Goal: Task Accomplishment & Management: Use online tool/utility

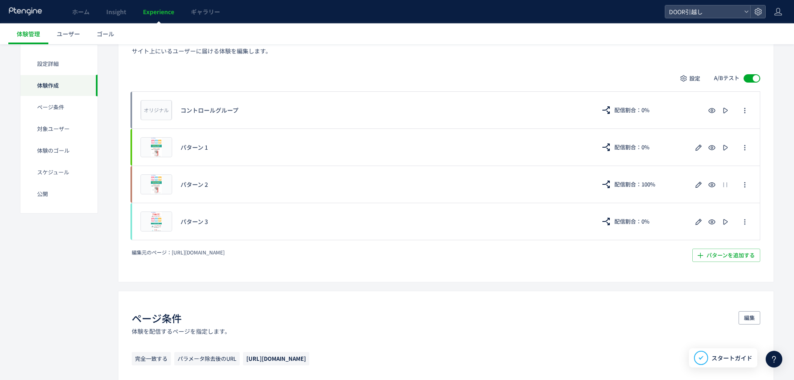
scroll to position [198, 0]
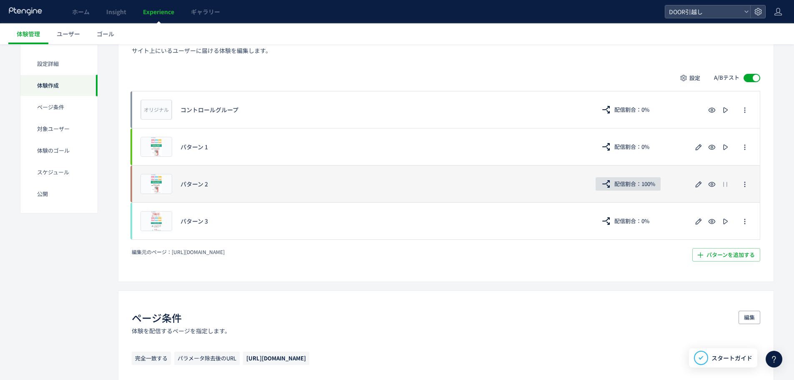
click at [655, 186] on span "配信割合：100%" at bounding box center [635, 183] width 41 height 13
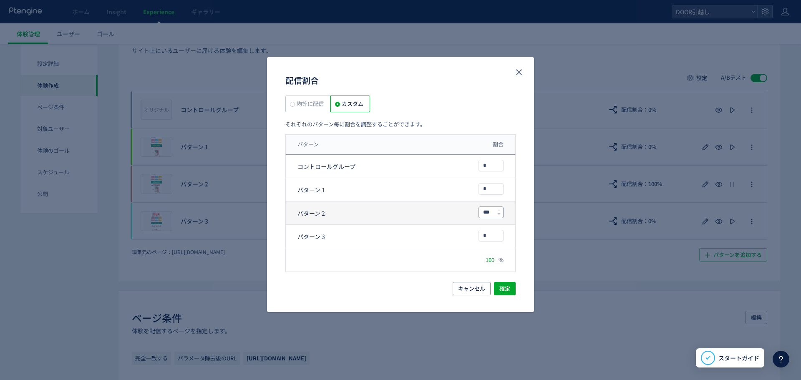
click at [491, 212] on input "***" at bounding box center [491, 212] width 24 height 11
type input "*"
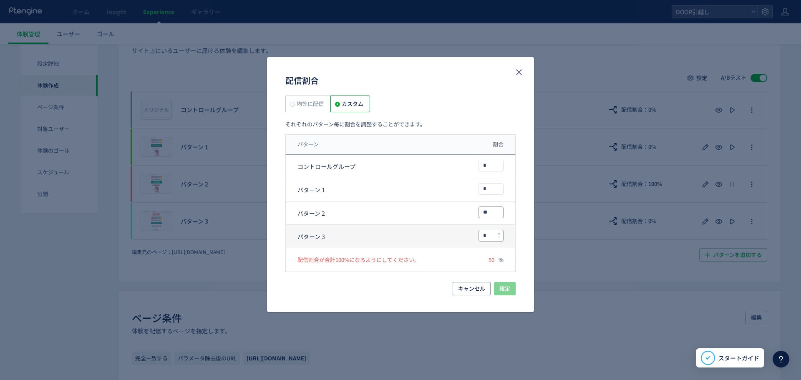
type input "**"
click at [484, 233] on input "*" at bounding box center [491, 235] width 24 height 11
type input "**"
click at [502, 286] on span "確定" at bounding box center [504, 288] width 11 height 13
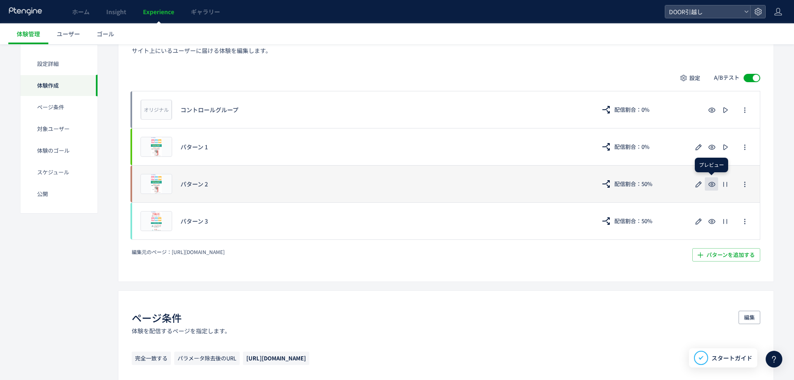
click at [715, 182] on icon "button" at bounding box center [712, 184] width 10 height 10
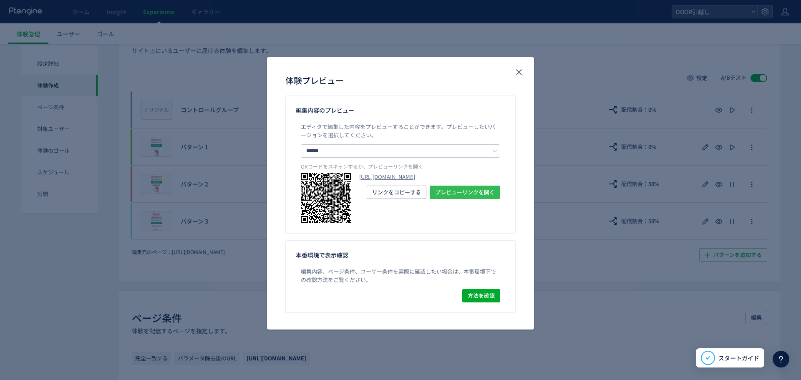
click at [447, 199] on span "プレビューリンクを開く" at bounding box center [465, 192] width 60 height 13
click at [517, 72] on icon "close" at bounding box center [519, 72] width 10 height 10
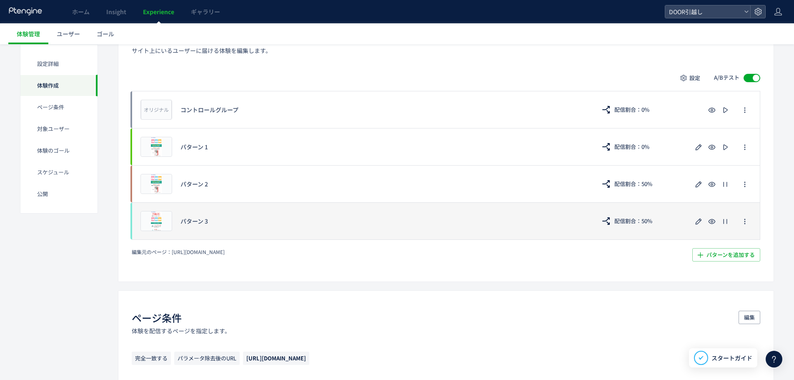
click at [406, 218] on div "パターン 3" at bounding box center [384, 221] width 407 height 8
click at [711, 222] on icon "button" at bounding box center [712, 221] width 10 height 10
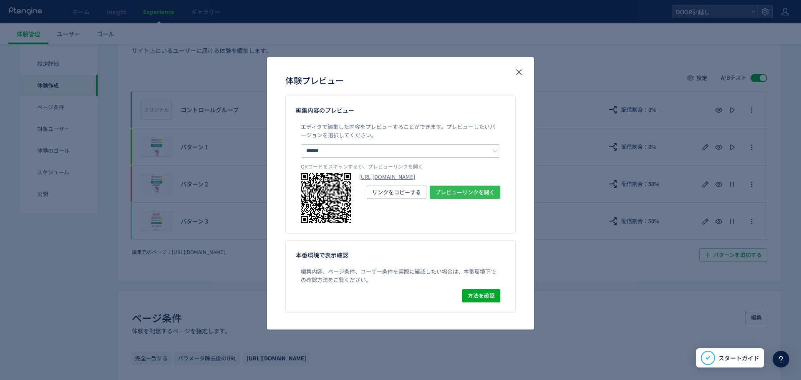
click at [474, 199] on span "プレビューリンクを開く" at bounding box center [465, 192] width 60 height 13
click at [517, 73] on use "close" at bounding box center [519, 72] width 6 height 6
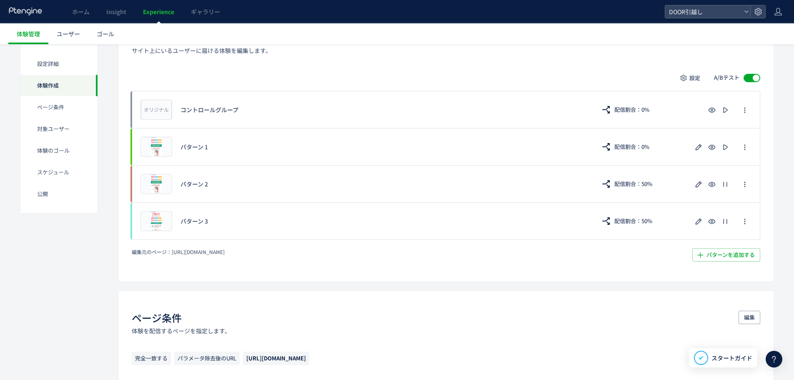
click at [493, 242] on div "設定 A/Bテスト オリジナル プレビュー コントロールグループ 配信割合：0% プレビュー パターン 1 配信割合：0% プレビュー パターン 2 配信割合…" at bounding box center [446, 166] width 629 height 190
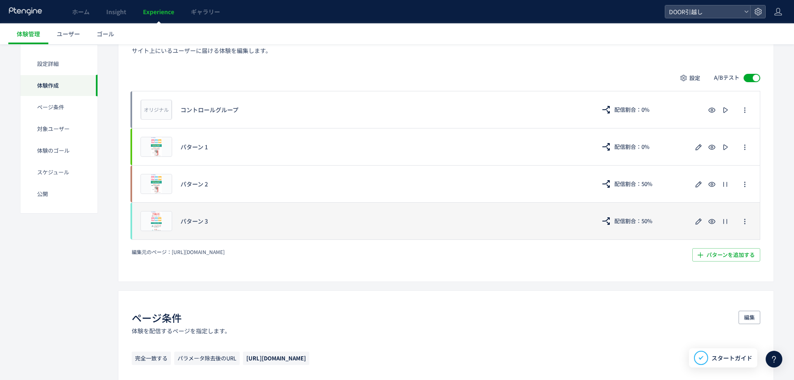
click at [489, 233] on div "プレビュー パターン 3 配信割合：50%" at bounding box center [446, 221] width 629 height 38
click at [697, 222] on use "button" at bounding box center [699, 221] width 6 height 6
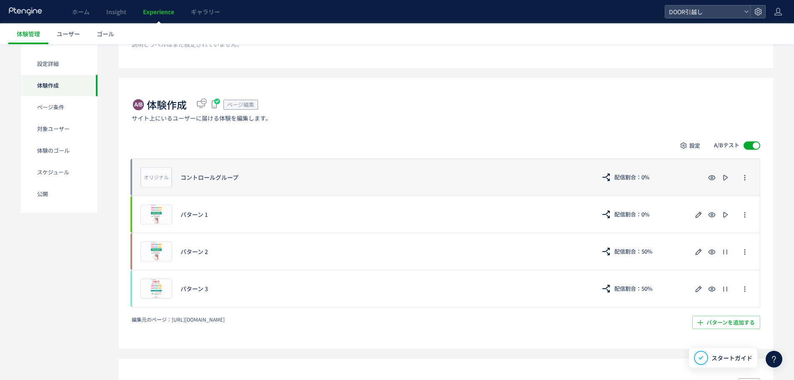
scroll to position [136, 0]
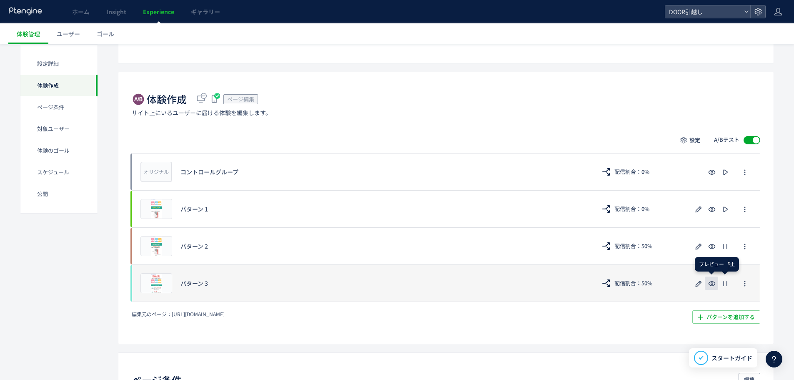
click at [713, 284] on icon "button" at bounding box center [712, 284] width 10 height 10
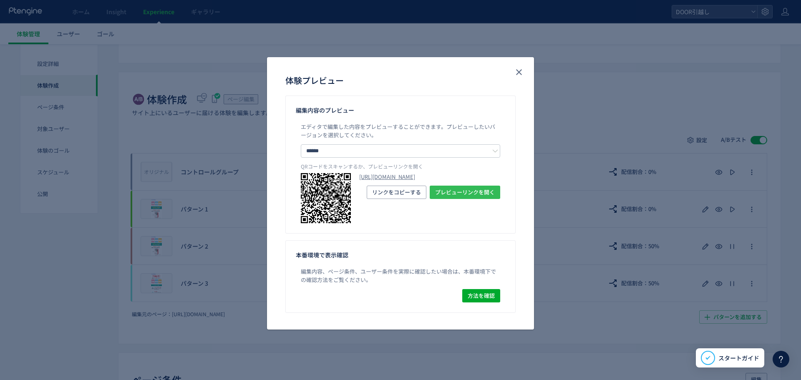
click at [464, 199] on span "プレビューリンクを開く" at bounding box center [465, 192] width 60 height 13
click at [521, 75] on icon "close" at bounding box center [519, 72] width 10 height 10
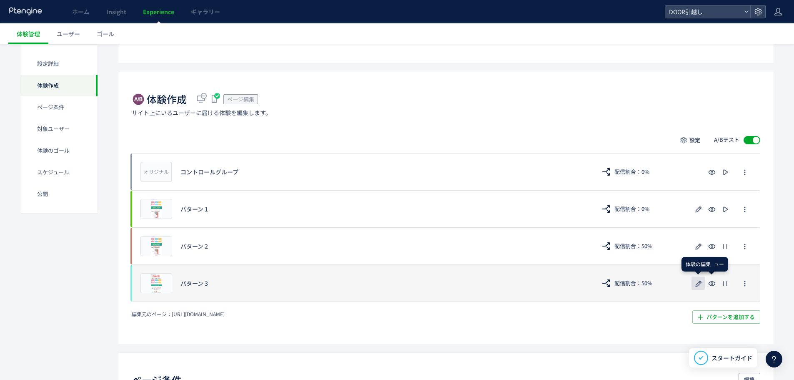
click at [701, 282] on use "button" at bounding box center [699, 283] width 6 height 6
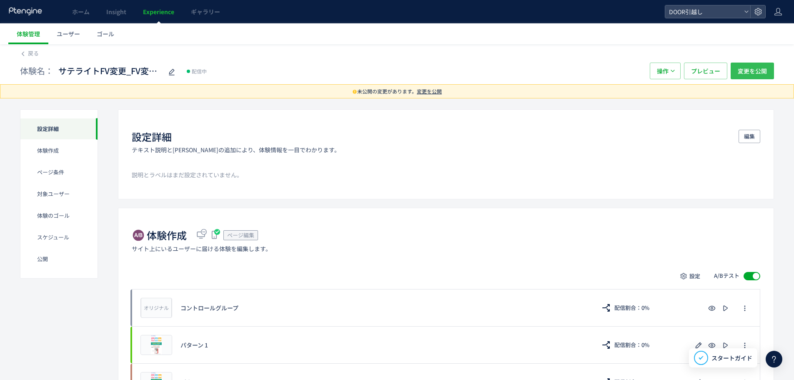
click at [752, 71] on span "変更を公開" at bounding box center [752, 71] width 29 height 17
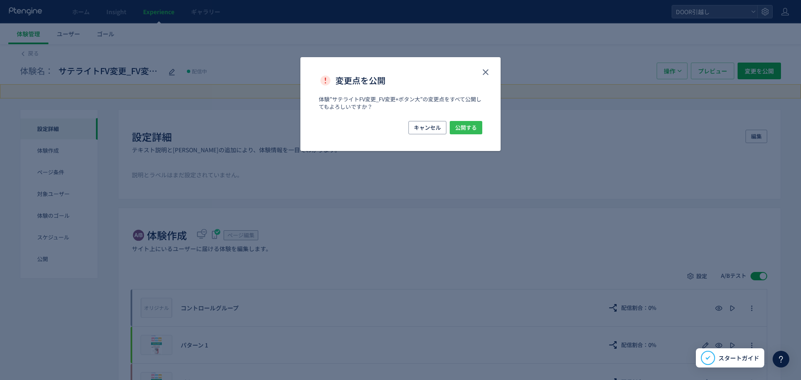
click at [472, 127] on span "公開する" at bounding box center [466, 127] width 22 height 13
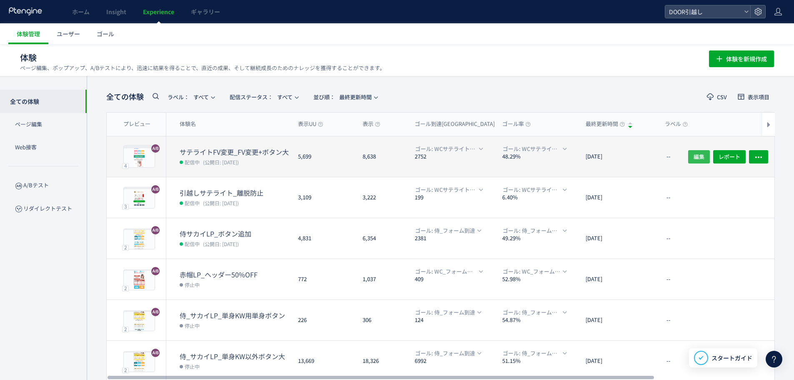
click at [703, 158] on span "編集" at bounding box center [699, 156] width 11 height 13
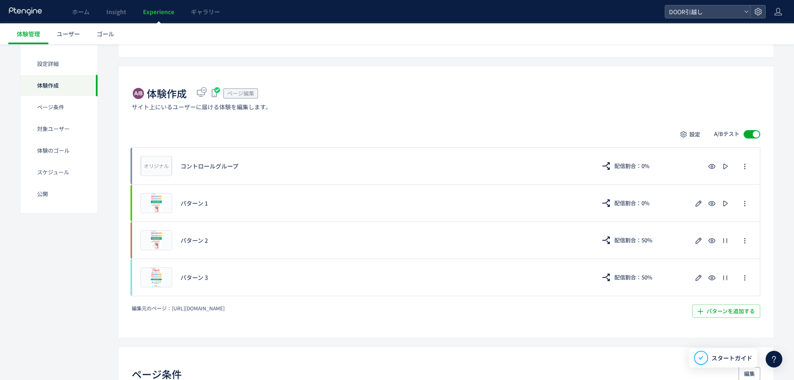
scroll to position [215, 0]
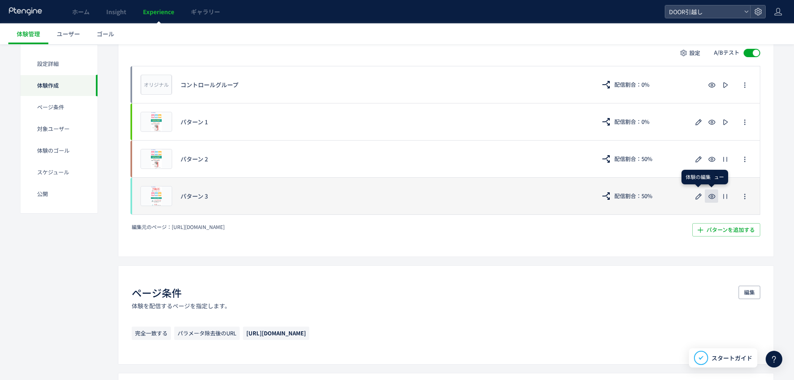
click at [714, 194] on icon "button" at bounding box center [712, 196] width 10 height 10
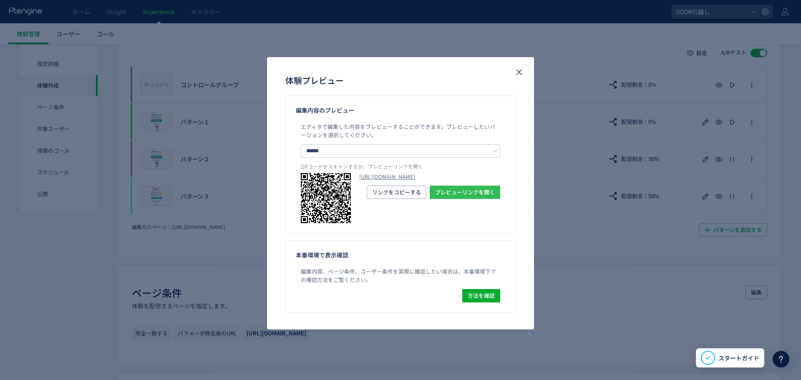
click at [487, 199] on span "プレビューリンクを開く" at bounding box center [465, 192] width 60 height 13
click at [520, 71] on use "close" at bounding box center [519, 72] width 6 height 6
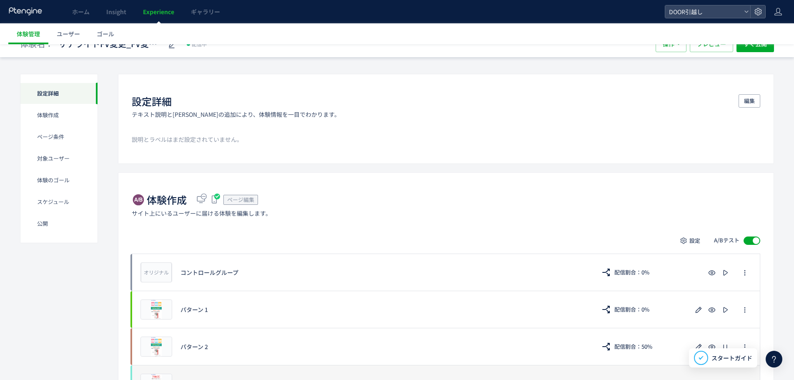
scroll to position [0, 0]
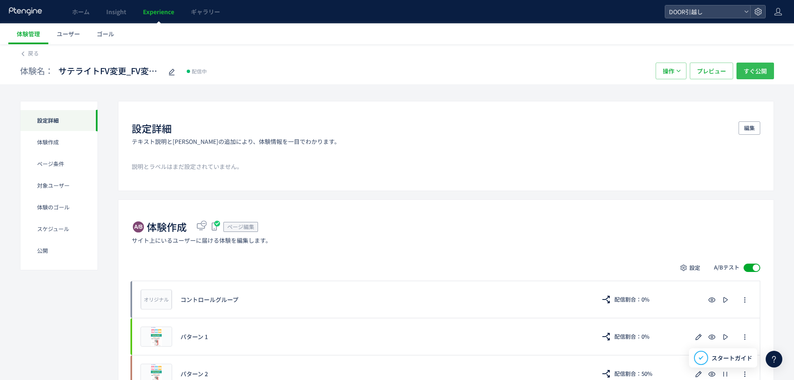
click at [746, 77] on span "すぐ公開" at bounding box center [755, 71] width 23 height 17
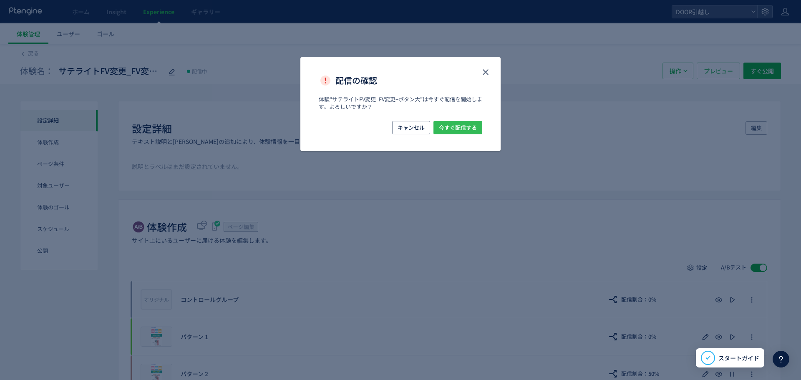
click at [453, 127] on span "今すぐ配信する" at bounding box center [458, 127] width 38 height 13
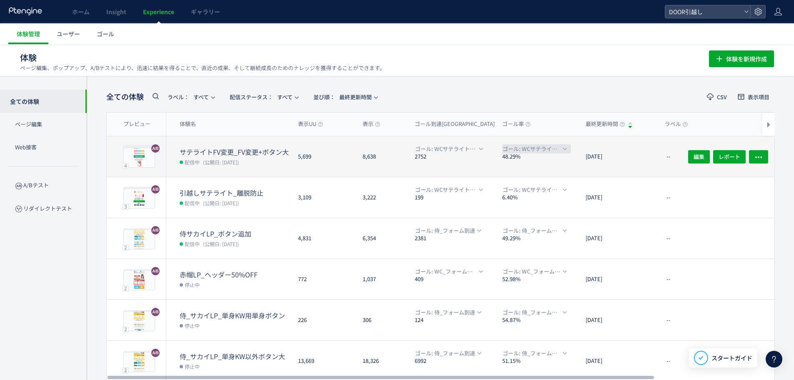
click at [560, 152] on span "ゴール: WCサテライト_フォーム遷移([GEOGRAPHIC_DATA])" at bounding box center [532, 148] width 58 height 9
click at [707, 155] on button "編集" at bounding box center [699, 156] width 22 height 13
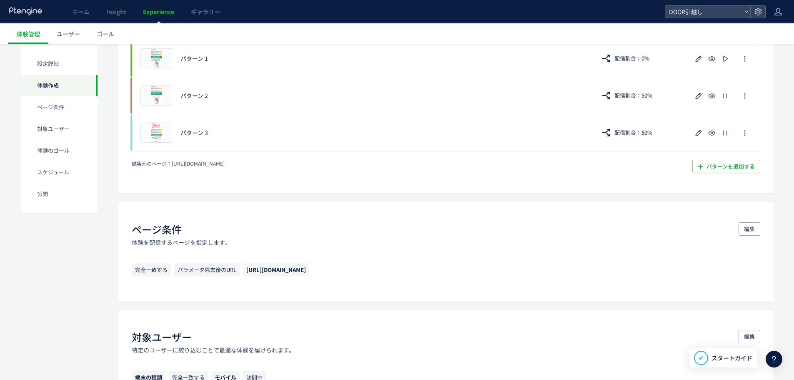
scroll to position [279, 0]
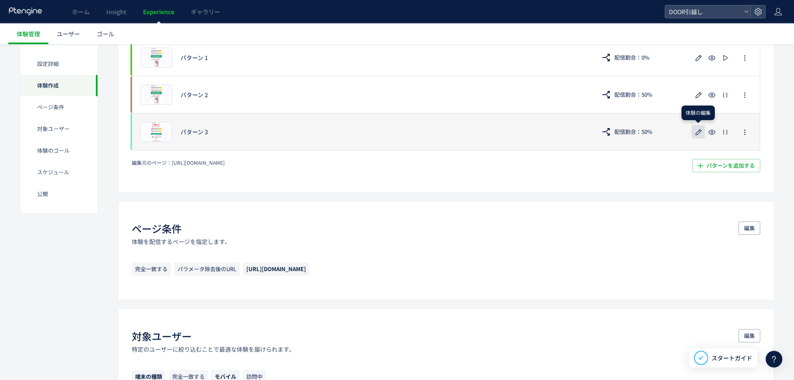
click at [700, 132] on use "button" at bounding box center [699, 132] width 6 height 6
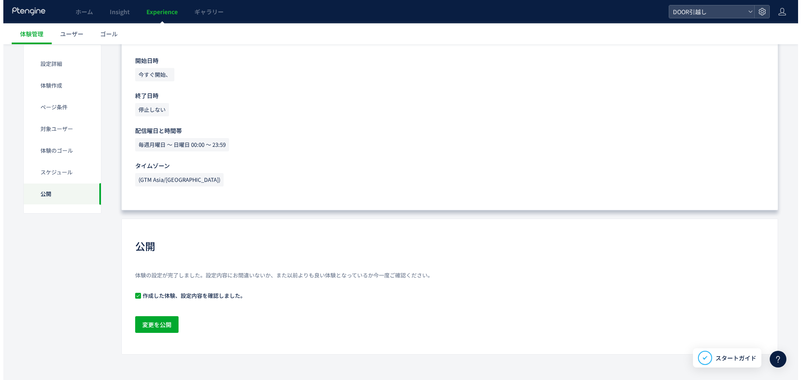
scroll to position [814, 0]
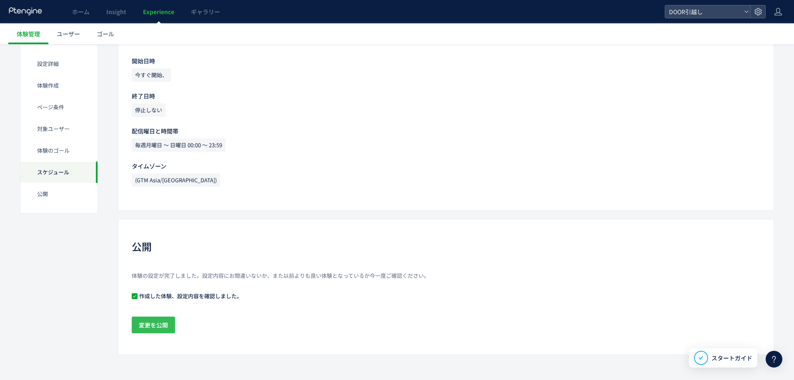
click at [153, 321] on span "変更を公開" at bounding box center [153, 324] width 29 height 17
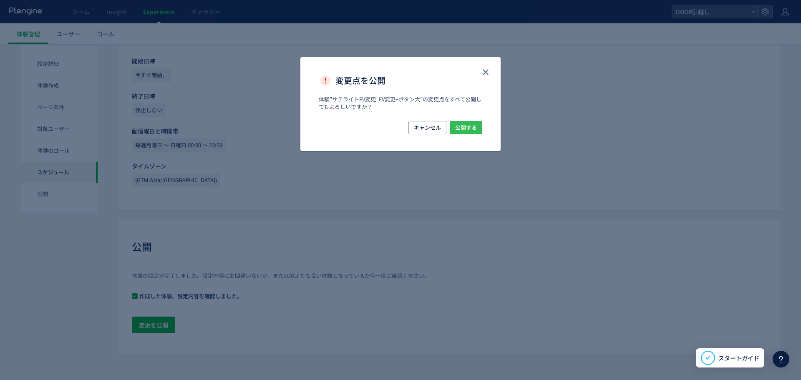
click at [469, 123] on span "公開する" at bounding box center [466, 127] width 22 height 13
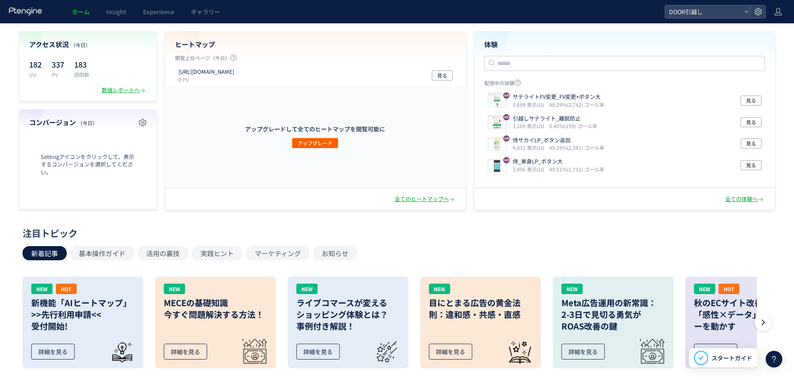
scroll to position [28, 0]
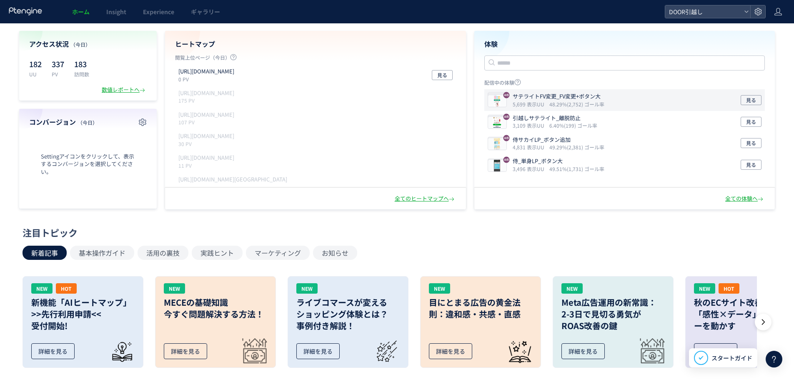
click at [673, 97] on div "サテライトFV変更_FV変更+ボタン大 5,699 表示UU 48.29%(2,752) ゴール率 見る" at bounding box center [624, 100] width 281 height 22
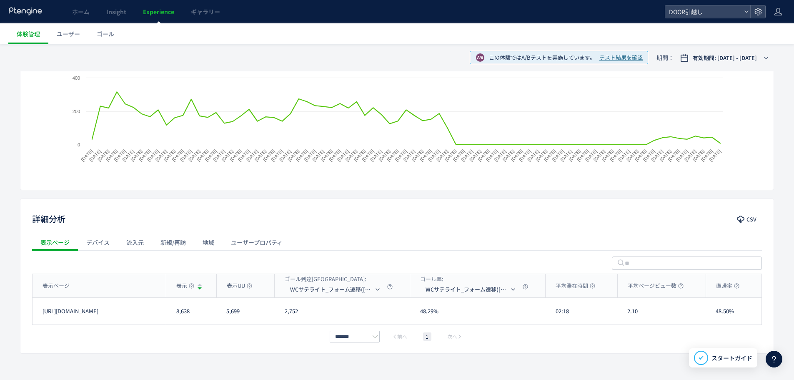
scroll to position [180, 0]
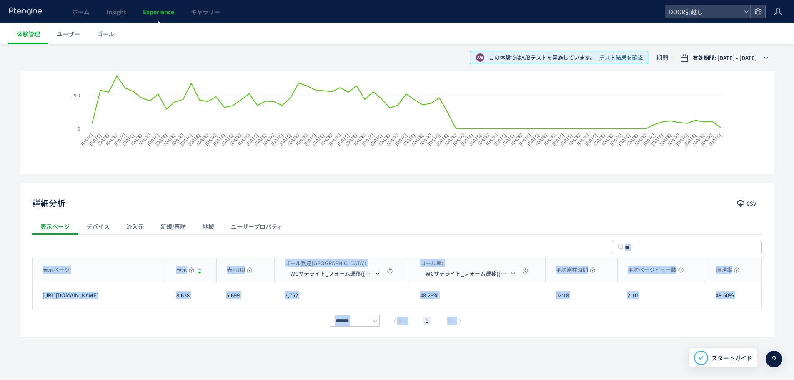
drag, startPoint x: 462, startPoint y: 246, endPoint x: 487, endPoint y: 330, distance: 86.9
click at [487, 330] on div "詳細分析 CSV 表示ページ デバイス 流入元 新規/再訪 地域 ユーザープロパティ 表示ページ 表示 表示UU ゴール到達[GEOGRAPHIC_DATA]…" at bounding box center [397, 260] width 754 height 155
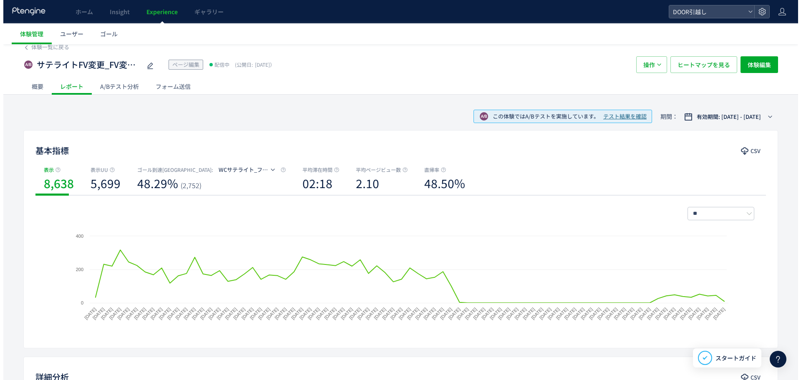
scroll to position [4, 0]
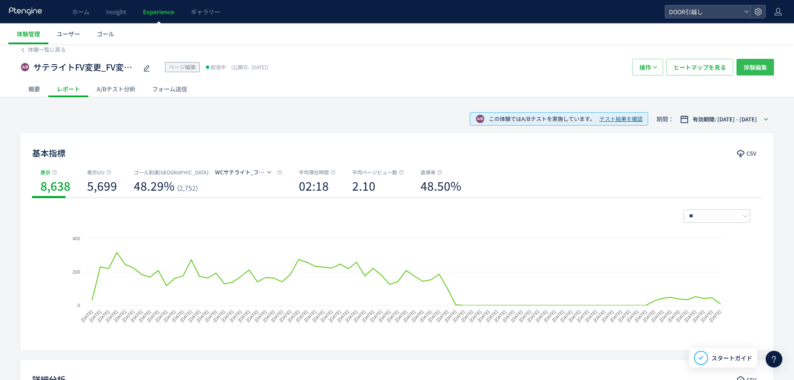
click at [762, 69] on span "体験編集" at bounding box center [755, 67] width 23 height 17
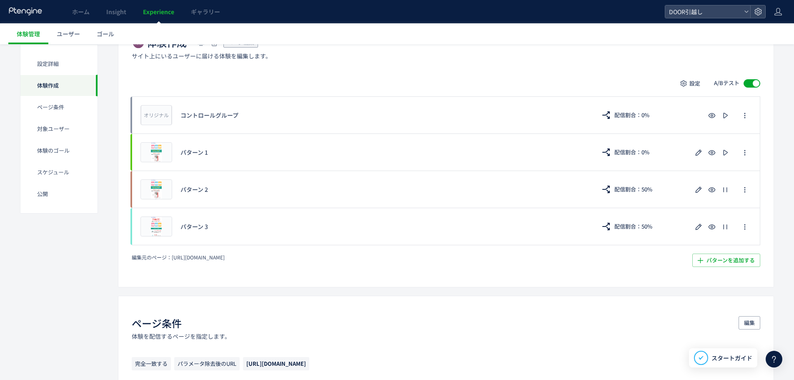
scroll to position [185, 0]
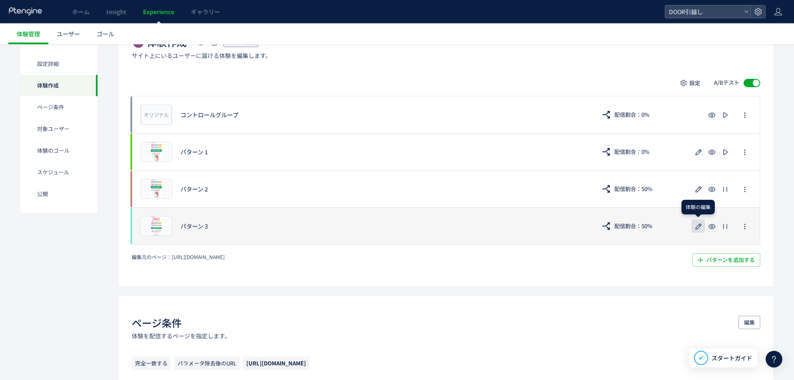
click at [701, 229] on icon "button" at bounding box center [699, 226] width 10 height 10
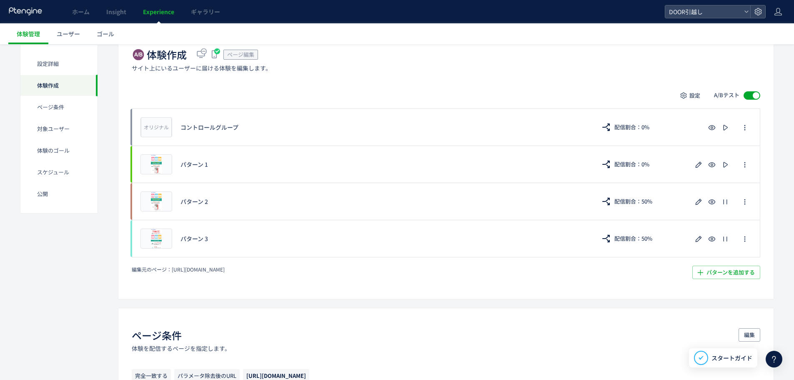
scroll to position [173, 0]
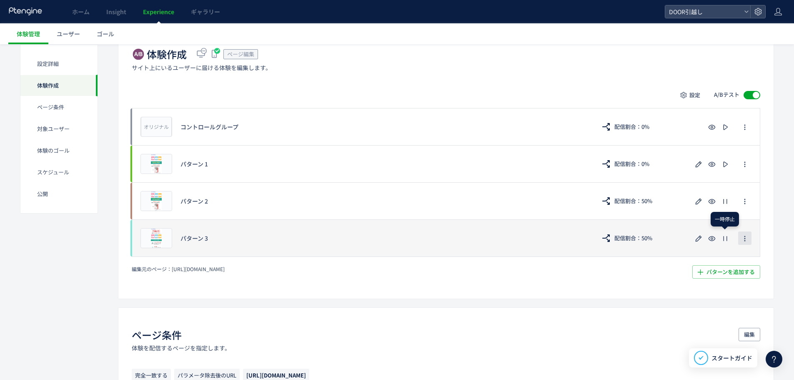
click at [747, 241] on icon "button" at bounding box center [745, 238] width 7 height 7
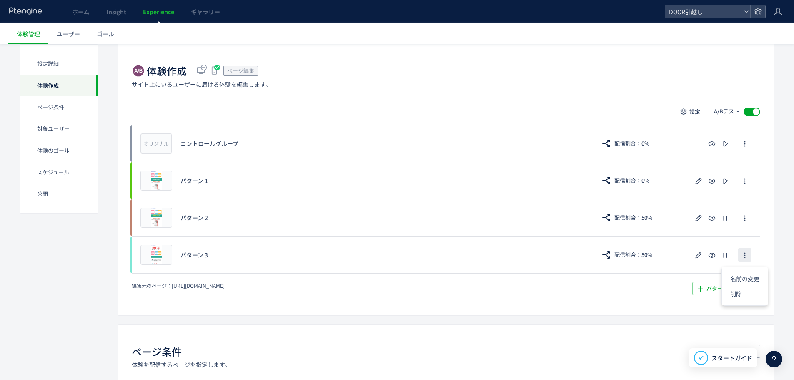
scroll to position [180, 0]
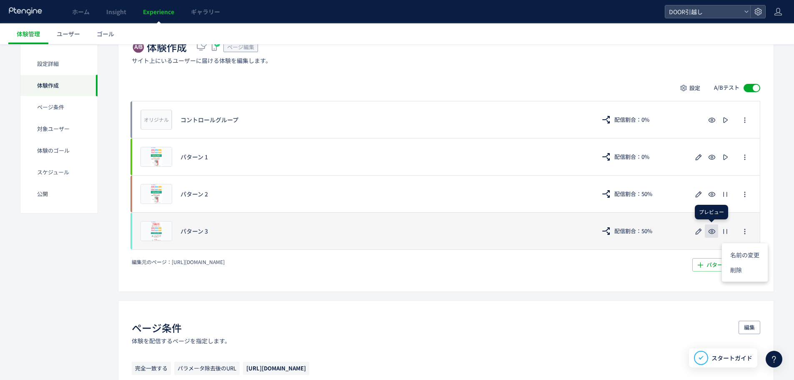
click at [710, 232] on icon "button" at bounding box center [712, 231] width 10 height 10
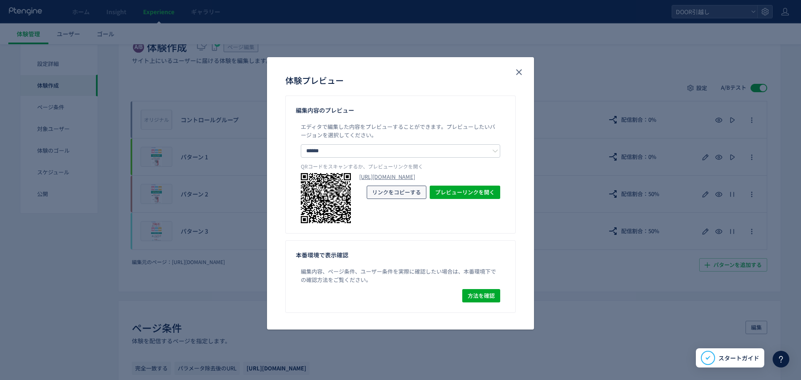
click at [402, 199] on span "リンクをコピーする" at bounding box center [396, 192] width 49 height 13
click at [517, 67] on icon "close" at bounding box center [519, 72] width 10 height 10
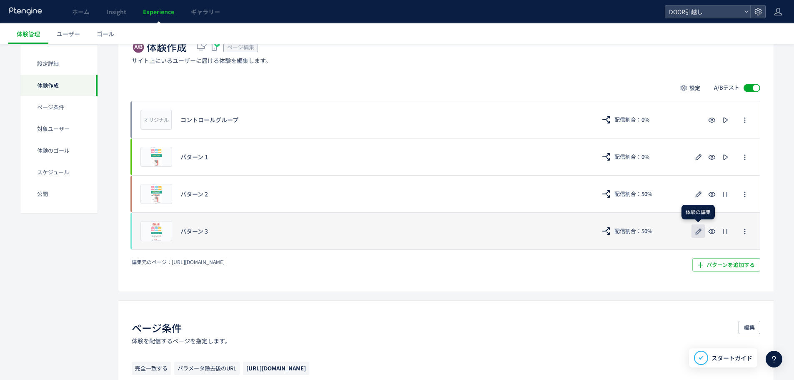
click at [699, 230] on use "button" at bounding box center [699, 231] width 6 height 6
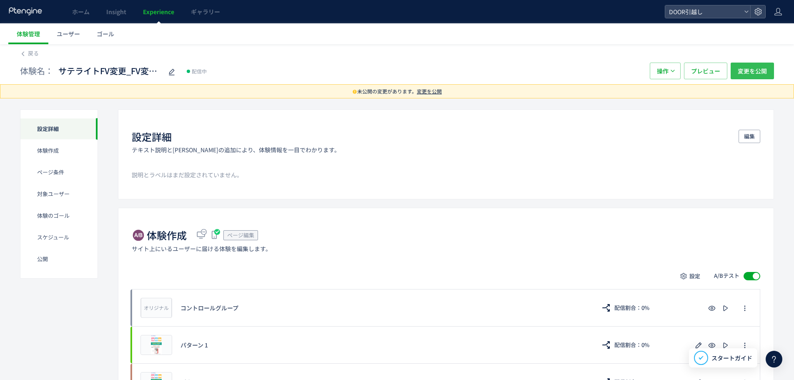
click at [763, 74] on span "変更を公開" at bounding box center [752, 71] width 29 height 17
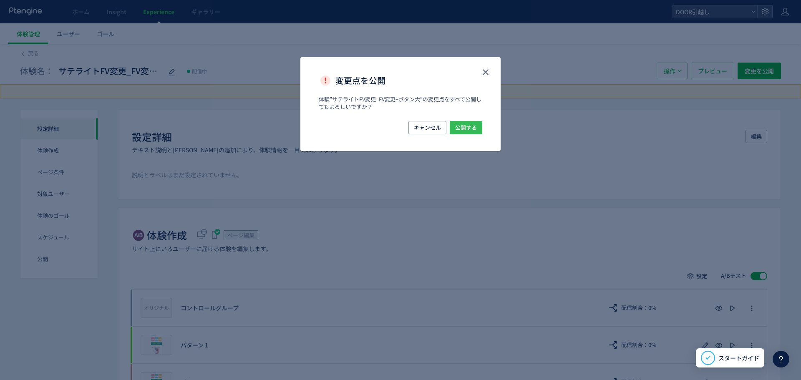
click at [465, 125] on span "公開する" at bounding box center [466, 127] width 22 height 13
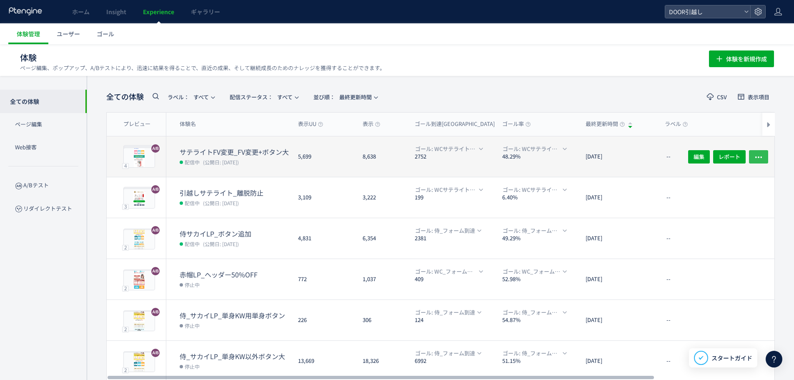
click at [757, 157] on icon "button" at bounding box center [759, 157] width 8 height 8
click at [650, 149] on div "[DATE]" at bounding box center [618, 156] width 79 height 40
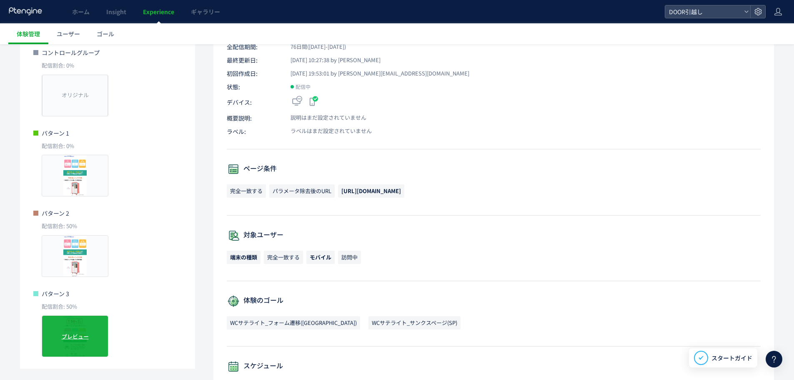
scroll to position [129, 0]
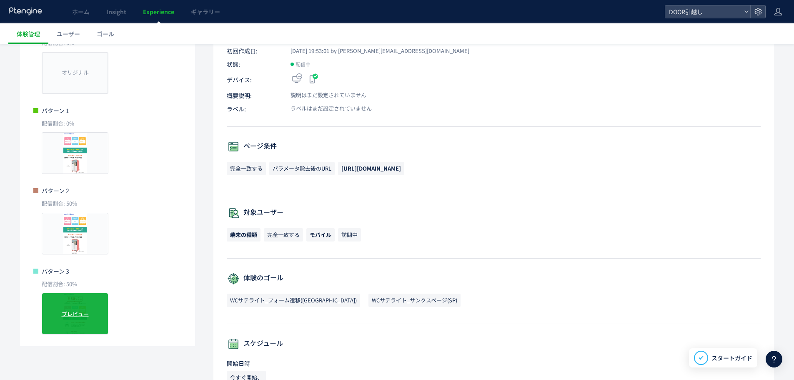
click at [68, 316] on div "プレビュー" at bounding box center [75, 314] width 67 height 42
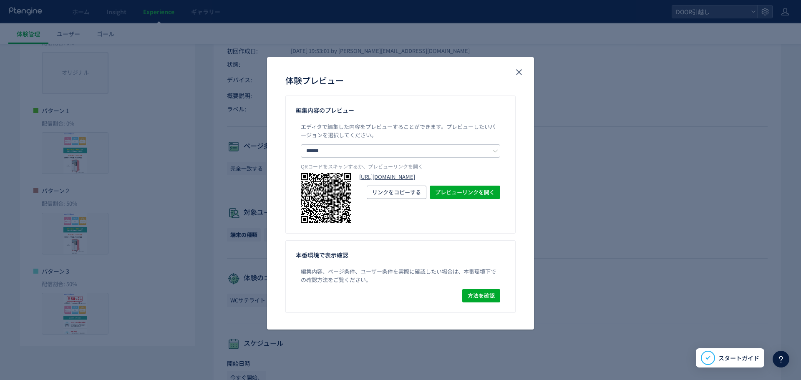
click at [409, 178] on link "[URL][DOMAIN_NAME]" at bounding box center [429, 177] width 141 height 8
click at [519, 68] on icon "close" at bounding box center [519, 72] width 10 height 10
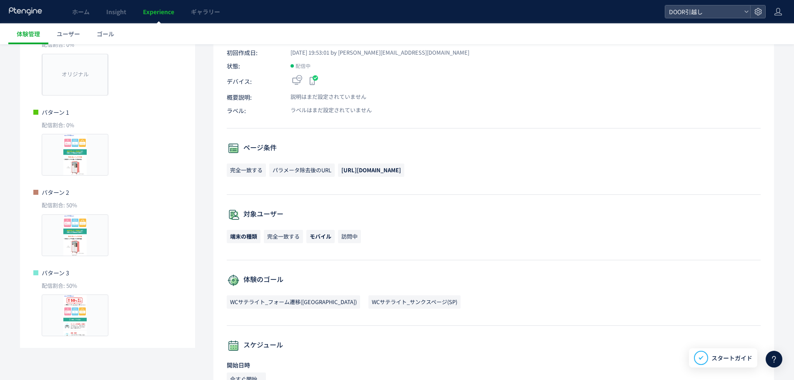
scroll to position [123, 0]
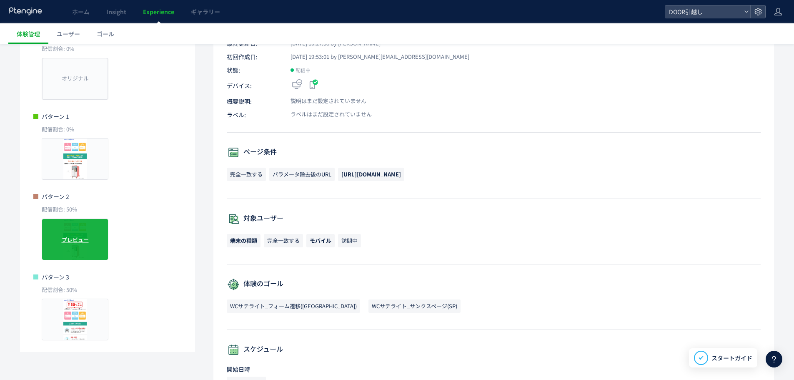
click at [79, 231] on div "プレビュー" at bounding box center [75, 239] width 67 height 42
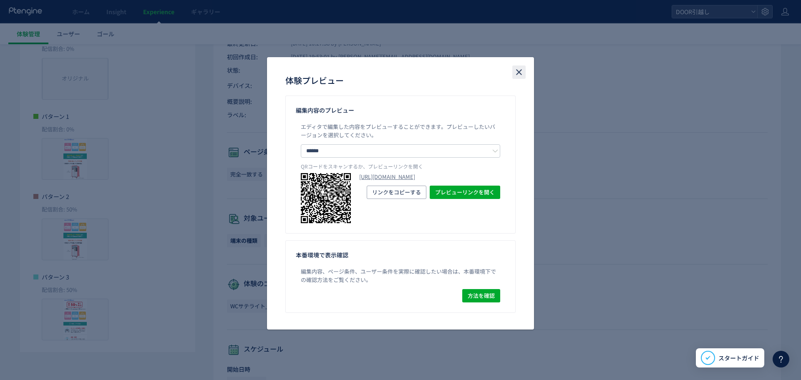
click at [522, 75] on icon "close" at bounding box center [519, 72] width 10 height 10
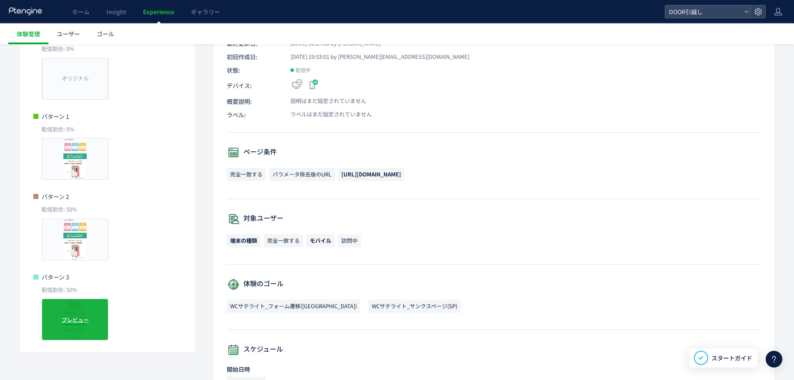
click at [79, 324] on span "プレビュー" at bounding box center [75, 320] width 27 height 8
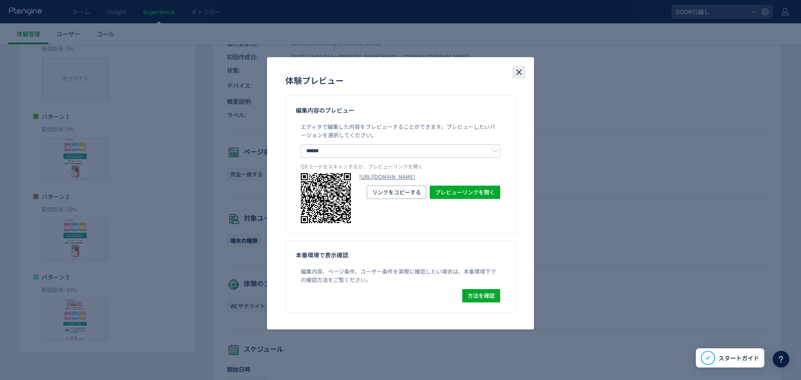
click at [519, 75] on icon "close" at bounding box center [519, 72] width 10 height 10
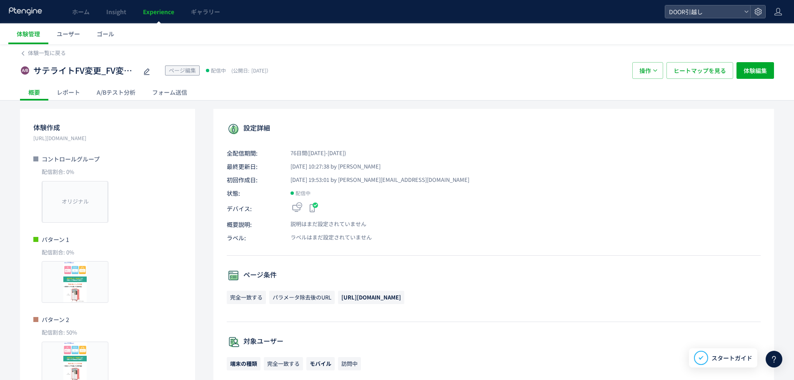
scroll to position [0, 0]
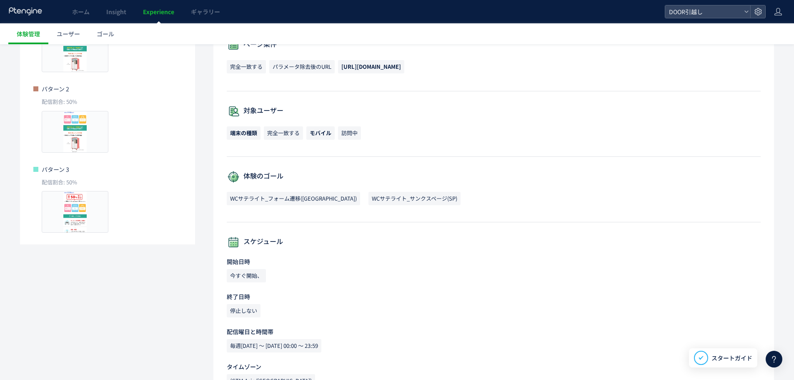
scroll to position [241, 0]
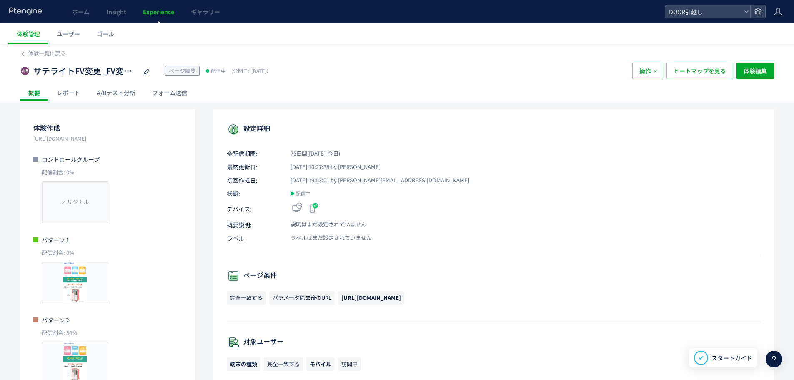
click at [168, 15] on span "Experience" at bounding box center [158, 12] width 31 height 8
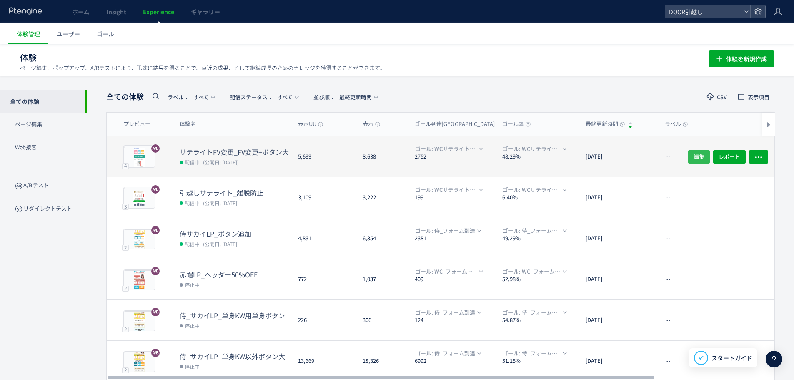
click at [704, 157] on span "編集" at bounding box center [699, 156] width 11 height 13
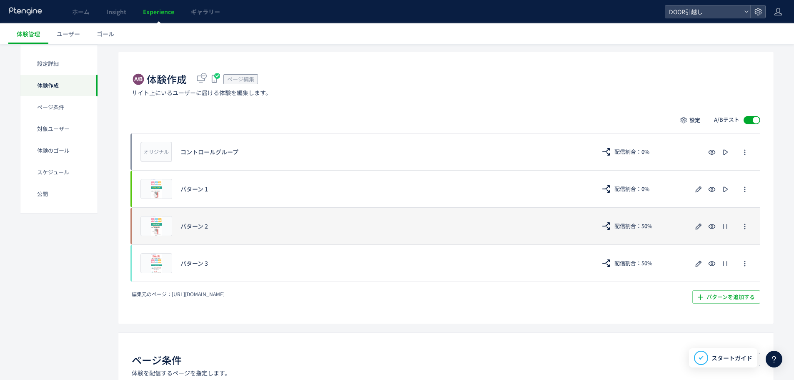
scroll to position [159, 0]
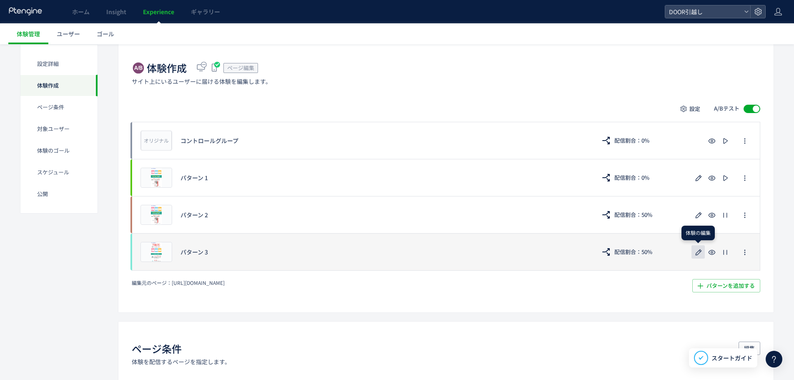
click at [699, 256] on icon "button" at bounding box center [699, 252] width 10 height 10
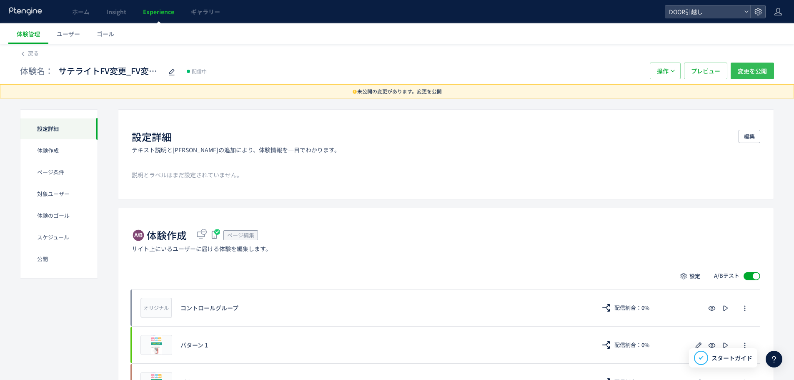
click at [750, 65] on span "変更を公開" at bounding box center [752, 71] width 29 height 17
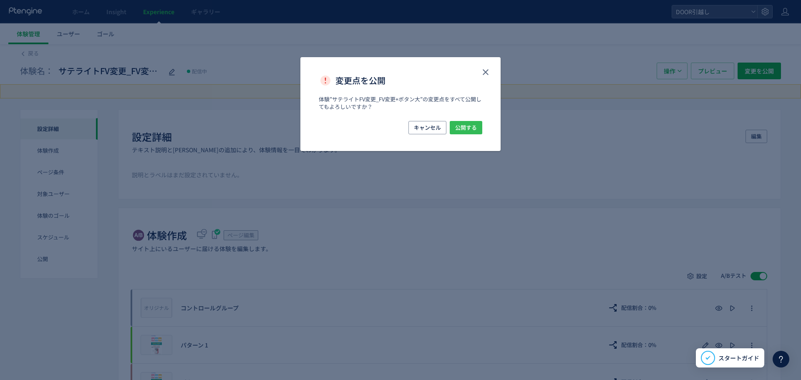
click at [467, 125] on span "公開する" at bounding box center [466, 127] width 22 height 13
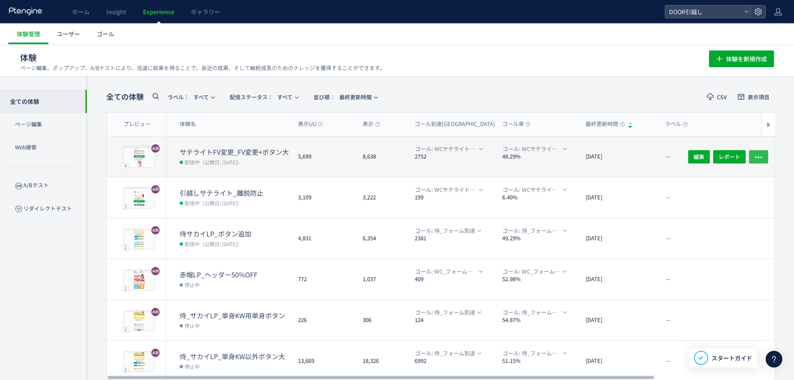
click at [761, 155] on icon "button" at bounding box center [759, 157] width 8 height 8
click at [635, 147] on div "[DATE]" at bounding box center [618, 156] width 79 height 40
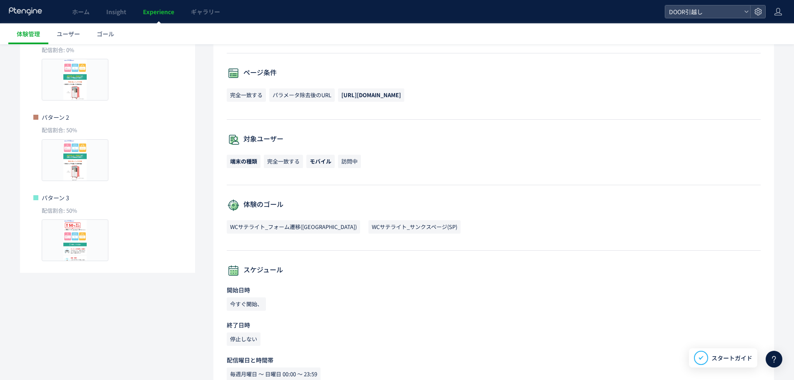
scroll to position [204, 0]
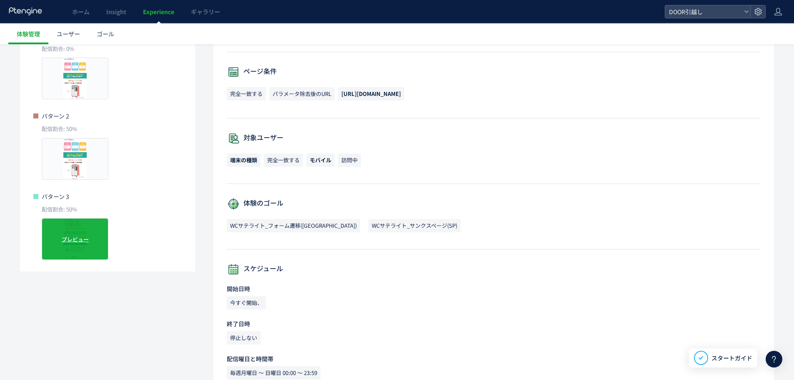
click at [79, 243] on span "プレビュー" at bounding box center [75, 239] width 27 height 8
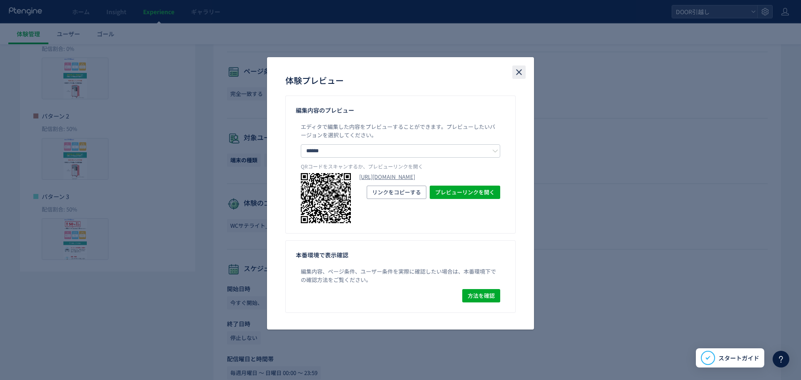
click at [517, 74] on use "close" at bounding box center [519, 72] width 6 height 6
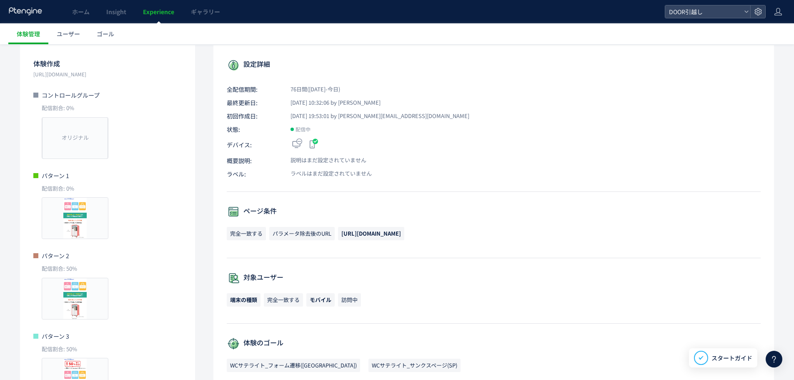
scroll to position [0, 0]
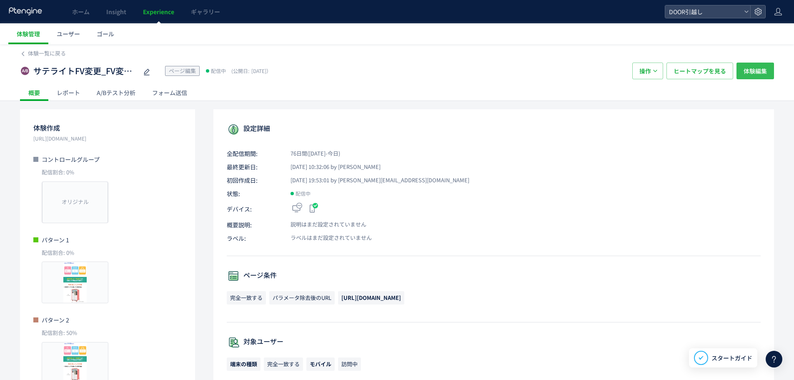
click at [763, 70] on span "体験編集" at bounding box center [755, 71] width 23 height 17
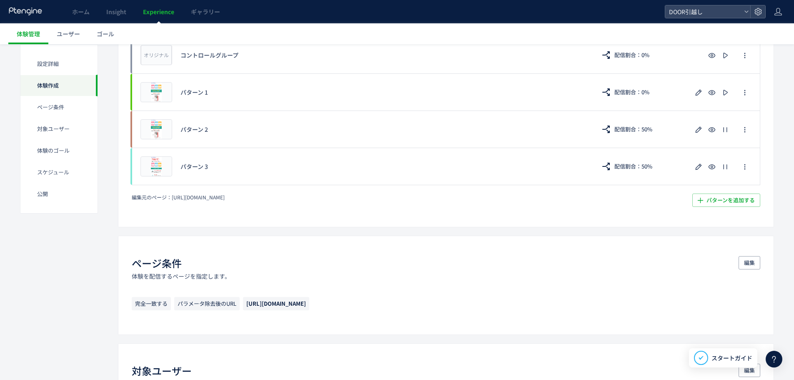
scroll to position [244, 0]
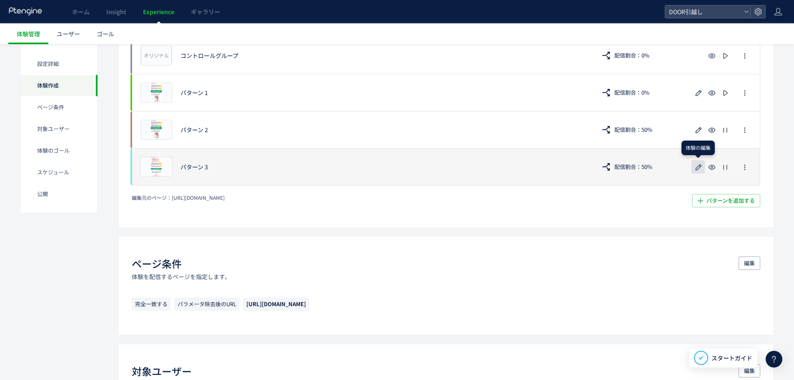
click at [702, 170] on icon "button" at bounding box center [699, 167] width 10 height 10
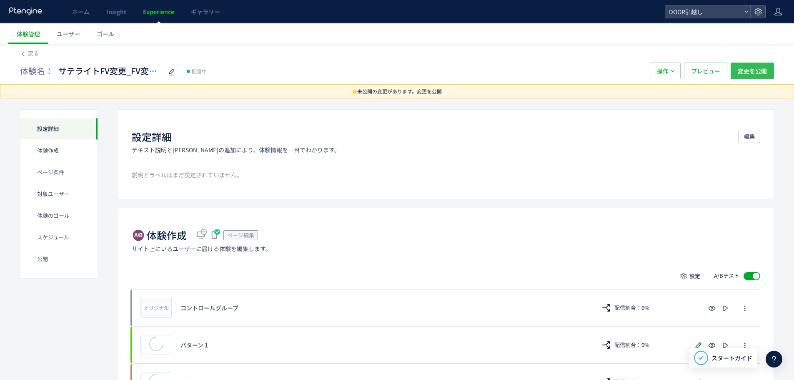
click at [753, 78] on span "変更を公開" at bounding box center [752, 71] width 29 height 17
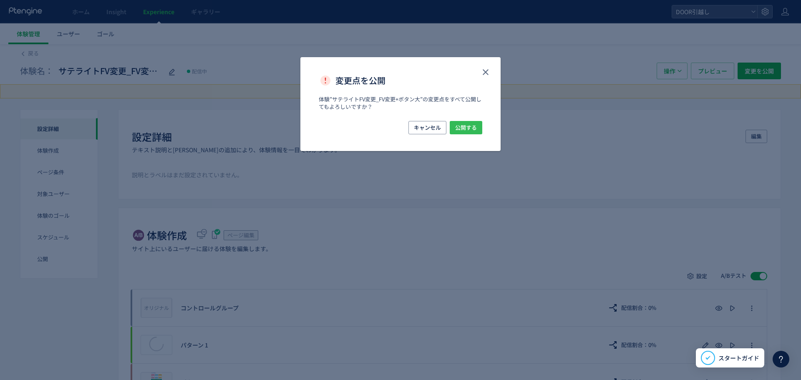
click at [474, 122] on span "公開する" at bounding box center [466, 127] width 22 height 13
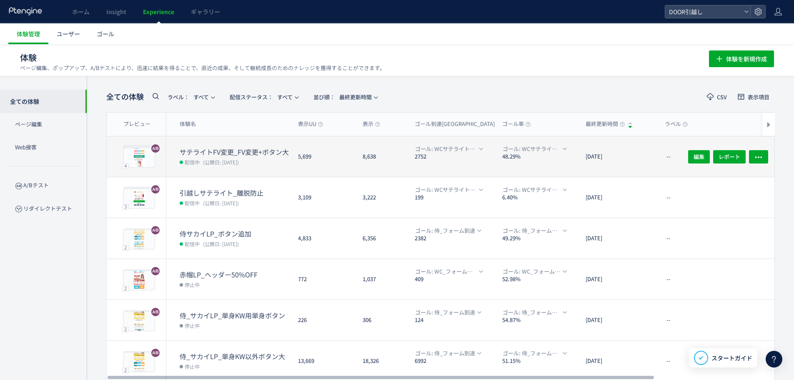
click at [598, 146] on div "[DATE]" at bounding box center [618, 156] width 79 height 40
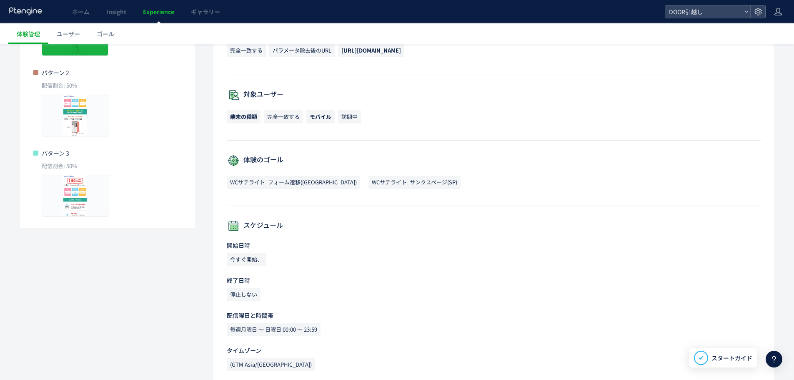
scroll to position [256, 0]
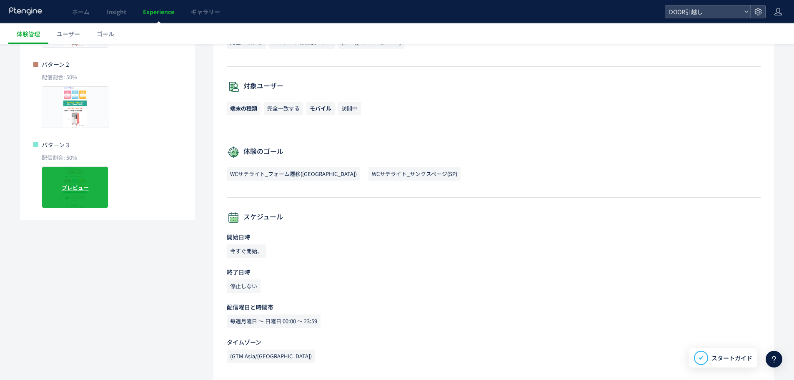
click at [82, 200] on div "プレビュー" at bounding box center [75, 187] width 67 height 42
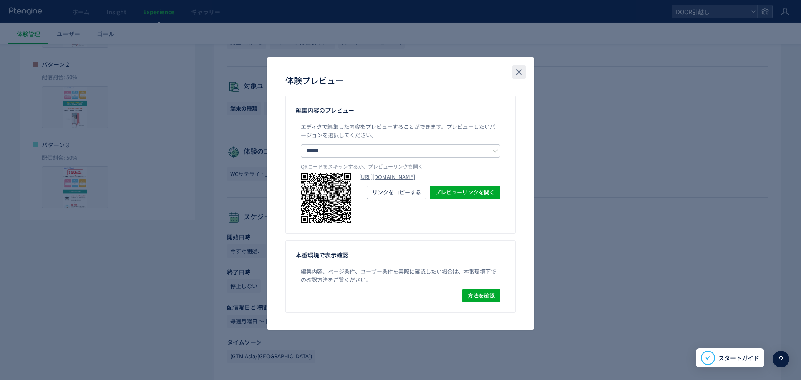
click at [517, 77] on button "close" at bounding box center [518, 71] width 13 height 13
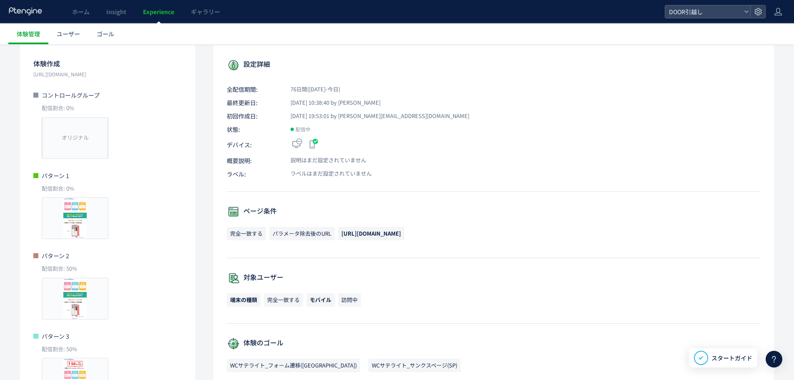
scroll to position [0, 0]
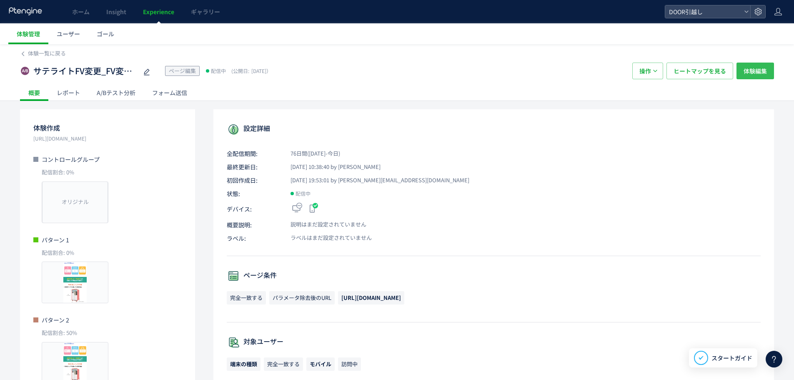
click at [754, 76] on span "体験編集" at bounding box center [755, 71] width 23 height 17
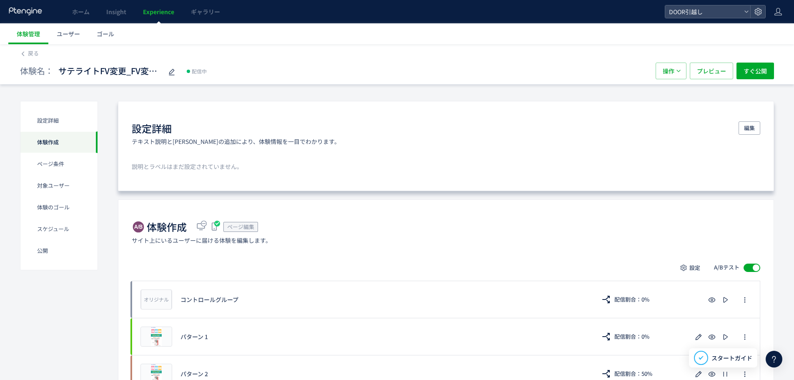
scroll to position [230, 0]
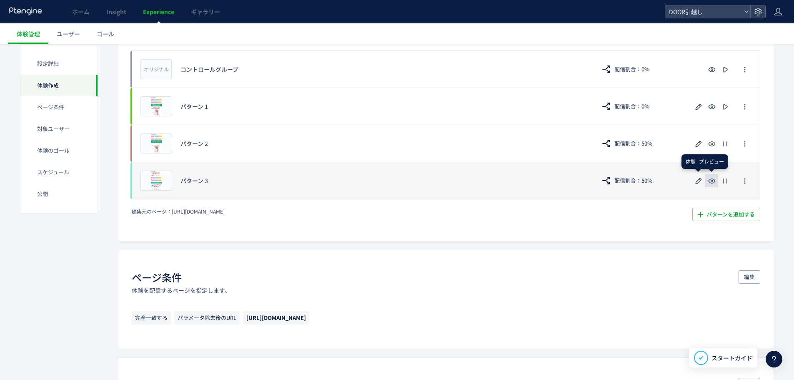
click at [705, 181] on button "button" at bounding box center [711, 180] width 13 height 13
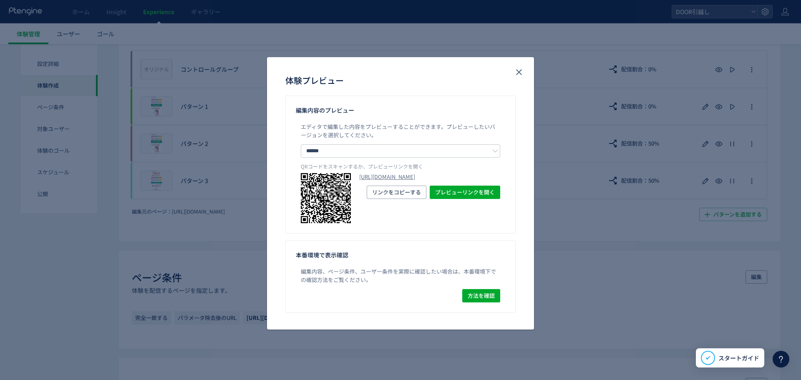
click at [522, 65] on div "体験プレビュー" at bounding box center [400, 76] width 267 height 38
click at [518, 68] on icon "close" at bounding box center [519, 72] width 10 height 10
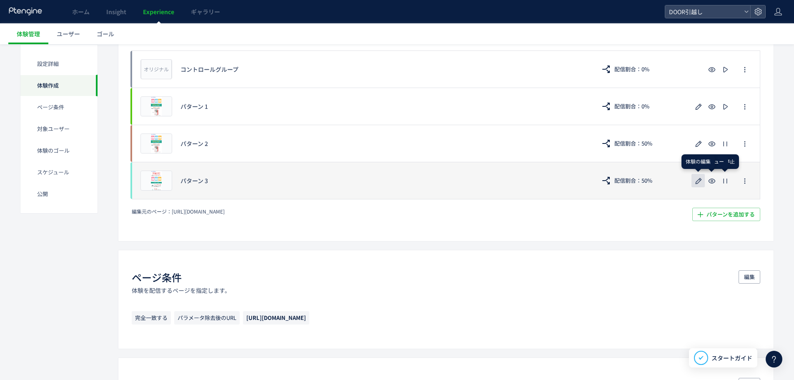
click at [699, 182] on use "button" at bounding box center [699, 181] width 6 height 6
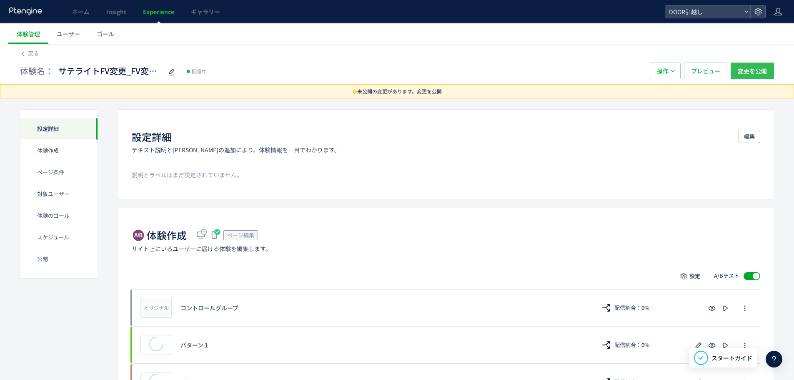
click at [748, 75] on span "変更を公開" at bounding box center [752, 71] width 29 height 17
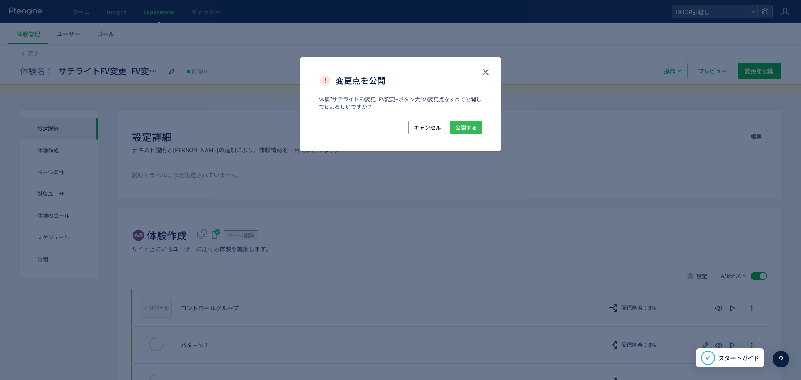
click at [471, 128] on span "公開する" at bounding box center [466, 127] width 22 height 13
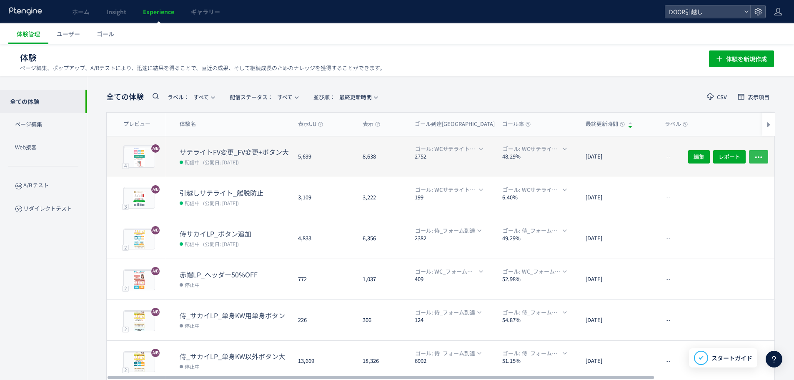
click at [759, 156] on use "button" at bounding box center [759, 157] width 7 height 2
click at [619, 150] on div "[DATE]" at bounding box center [618, 156] width 79 height 40
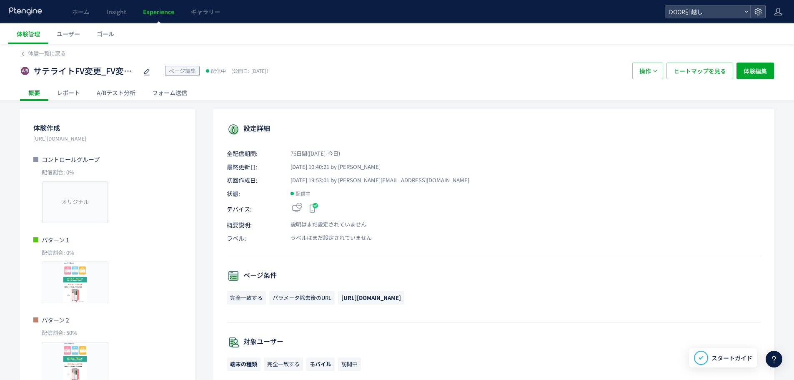
scroll to position [256, 0]
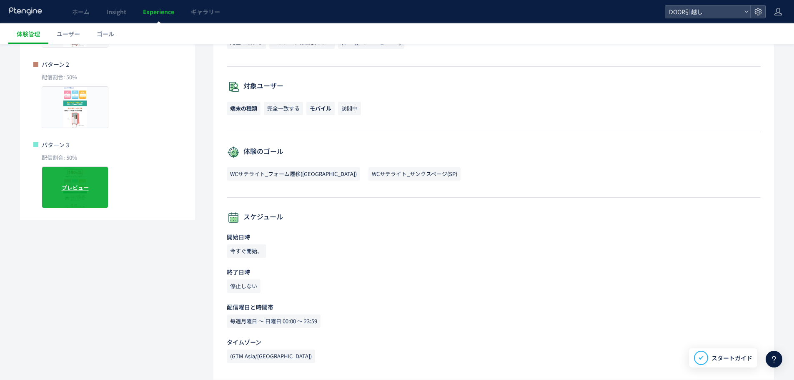
click at [72, 191] on span "プレビュー" at bounding box center [75, 187] width 27 height 8
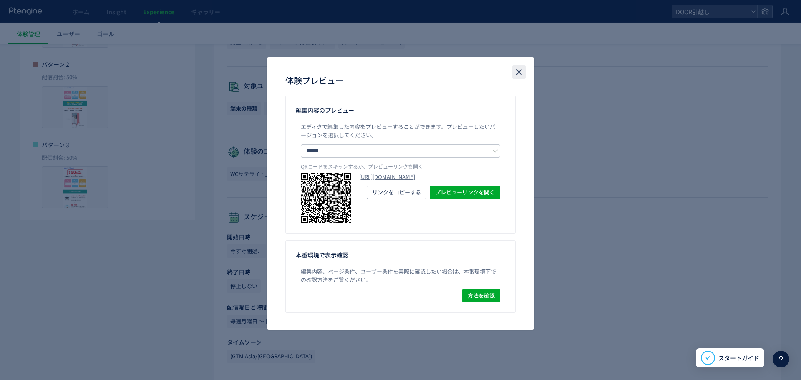
click at [522, 74] on icon "close" at bounding box center [519, 72] width 10 height 10
